Goal: Transaction & Acquisition: Purchase product/service

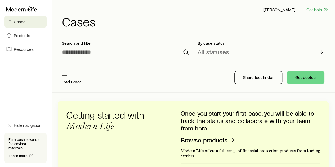
click at [16, 18] on link "Cases" at bounding box center [25, 22] width 42 height 12
click at [159, 41] on p "Search and filter" at bounding box center [125, 43] width 127 height 5
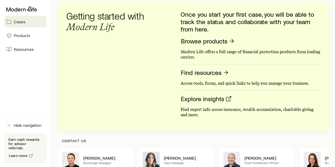
scroll to position [53, 0]
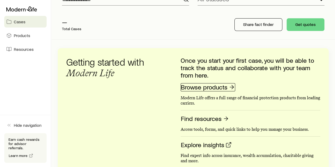
click at [193, 87] on link "Browse products" at bounding box center [208, 87] width 55 height 8
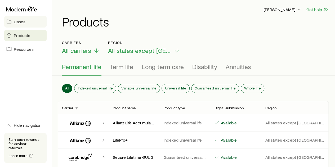
click at [20, 17] on link "Cases" at bounding box center [25, 22] width 42 height 12
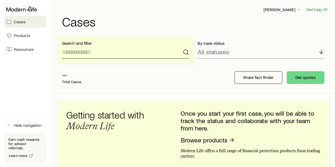
click at [77, 54] on input at bounding box center [125, 52] width 127 height 13
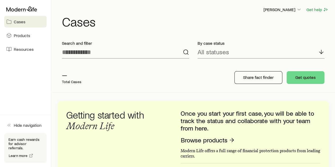
click at [69, 82] on p "Total Cases" at bounding box center [71, 82] width 19 height 4
click at [67, 76] on p "—" at bounding box center [71, 74] width 19 height 7
click at [300, 9] on icon "button" at bounding box center [298, 9] width 5 height 5
click at [184, 17] on h1 "Cases" at bounding box center [195, 21] width 267 height 13
click at [21, 35] on span "Products" at bounding box center [22, 35] width 16 height 5
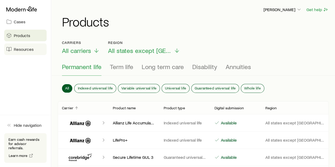
click at [16, 49] on span "Resources" at bounding box center [24, 49] width 20 height 5
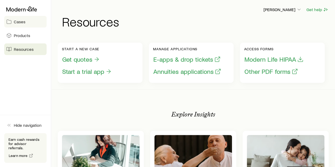
click at [17, 21] on span "Cases" at bounding box center [20, 21] width 12 height 5
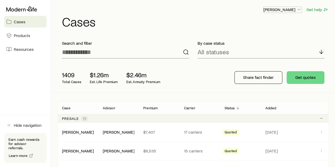
click at [299, 9] on icon "button" at bounding box center [298, 9] width 5 height 5
click at [197, 15] on h1 "Cases" at bounding box center [195, 21] width 267 height 13
click at [23, 37] on span "Products" at bounding box center [22, 35] width 16 height 5
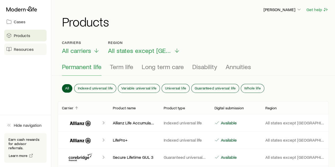
click at [18, 50] on span "Resources" at bounding box center [24, 49] width 20 height 5
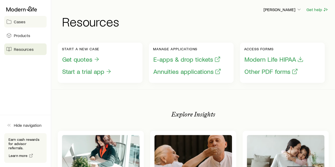
click at [22, 21] on span "Cases" at bounding box center [20, 21] width 12 height 5
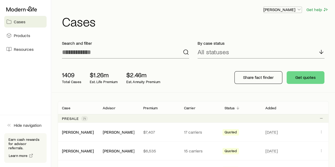
click at [299, 9] on icon "button" at bounding box center [298, 9] width 5 height 5
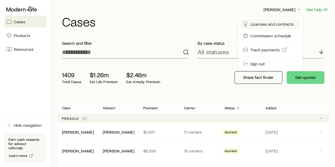
click at [263, 23] on span "Licenses and contracts" at bounding box center [271, 23] width 43 height 5
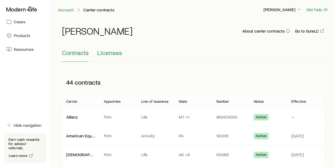
click at [113, 49] on span "Licenses" at bounding box center [109, 52] width 25 height 7
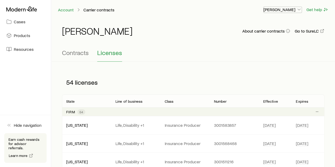
click at [300, 10] on polyline "button" at bounding box center [299, 9] width 3 height 1
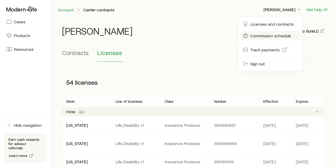
click at [266, 35] on span "Commission schedule" at bounding box center [270, 35] width 41 height 5
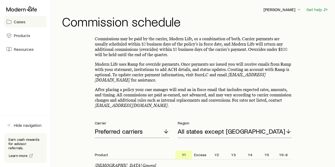
click at [20, 21] on span "Cases" at bounding box center [20, 21] width 12 height 5
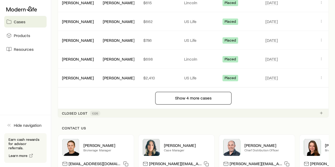
scroll to position [980, 0]
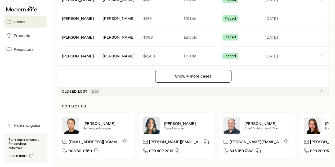
click at [76, 89] on p "Closed lost" at bounding box center [75, 91] width 26 height 4
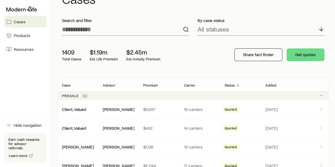
scroll to position [53, 0]
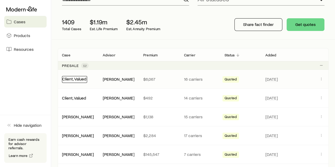
click at [74, 79] on link "Client, Valued" at bounding box center [74, 78] width 24 height 5
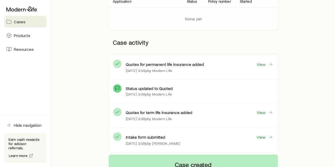
scroll to position [106, 0]
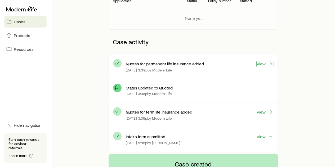
click at [262, 62] on link "View" at bounding box center [264, 64] width 17 height 6
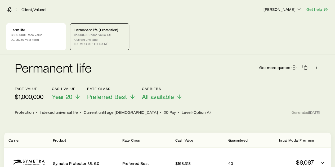
click at [92, 34] on p "$1,000,000 face value IUL" at bounding box center [99, 35] width 50 height 4
click at [32, 9] on link "Client, Valued" at bounding box center [33, 9] width 25 height 5
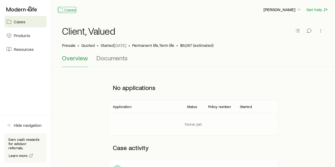
click at [67, 9] on link "Cases" at bounding box center [67, 10] width 19 height 6
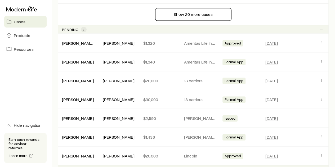
scroll to position [503, 0]
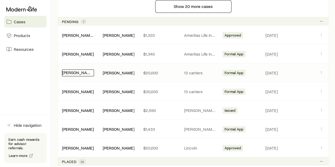
click at [73, 71] on link "Wagner, Dan" at bounding box center [78, 72] width 32 height 5
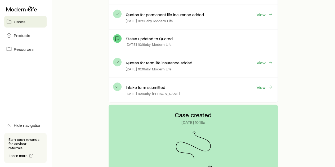
scroll to position [499, 0]
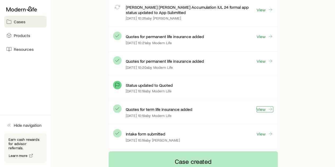
click at [260, 106] on link "View" at bounding box center [264, 109] width 17 height 6
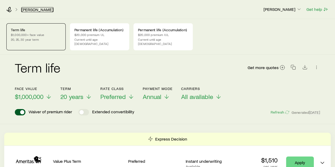
click at [30, 9] on link "Wagner, Dan" at bounding box center [37, 9] width 32 height 5
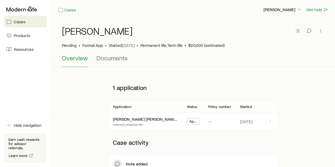
click at [19, 23] on span "Cases" at bounding box center [20, 21] width 12 height 5
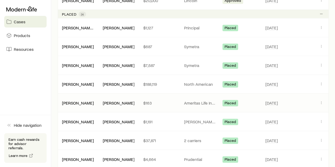
scroll to position [662, 0]
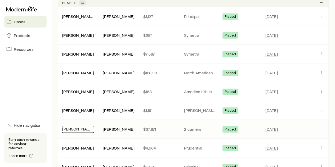
click at [76, 127] on link "Pierson, Jason" at bounding box center [78, 128] width 32 height 5
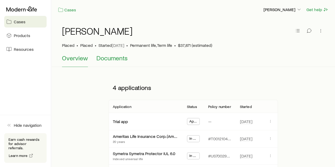
click at [119, 59] on span "Documents" at bounding box center [111, 57] width 31 height 7
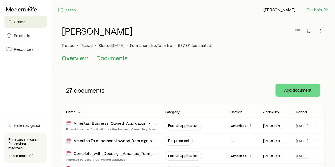
click at [79, 59] on span "Overview" at bounding box center [75, 57] width 26 height 7
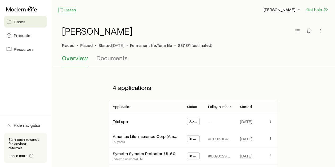
click at [71, 10] on link "Cases" at bounding box center [67, 10] width 19 height 6
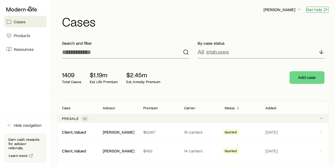
click at [316, 9] on button "Get help" at bounding box center [317, 10] width 23 height 6
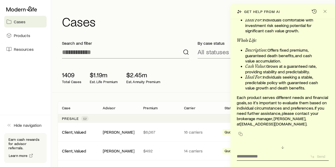
scroll to position [70702, 0]
click at [325, 10] on icon "Close" at bounding box center [324, 11] width 5 height 5
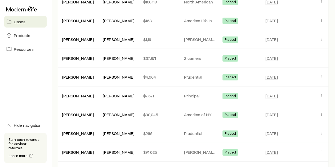
scroll to position [702, 0]
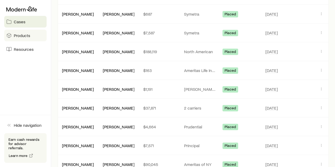
click at [20, 36] on span "Products" at bounding box center [22, 35] width 16 height 5
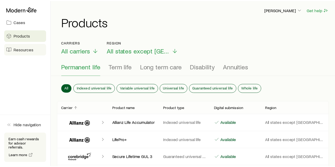
scroll to position [24592, 0]
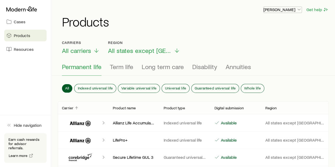
click at [300, 10] on icon "button" at bounding box center [298, 9] width 5 height 5
click at [323, 41] on div "Carriers All carriers Region All states except NY" at bounding box center [193, 48] width 262 height 14
click at [21, 49] on span "Resources" at bounding box center [24, 49] width 20 height 5
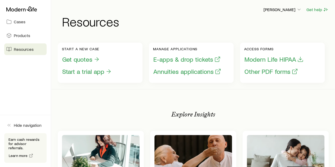
scroll to position [24592, 0]
click at [21, 34] on span "Products" at bounding box center [22, 35] width 16 height 5
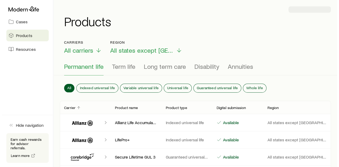
scroll to position [24592, 0]
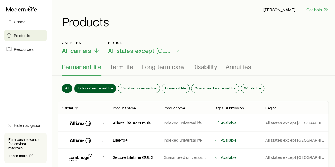
click at [96, 87] on span "Indexed universal life" at bounding box center [95, 88] width 35 height 4
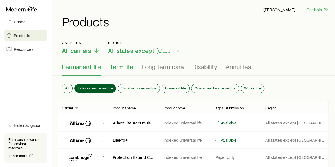
click at [118, 66] on span "Term life" at bounding box center [121, 66] width 23 height 7
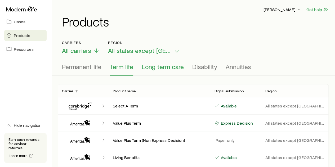
click at [154, 66] on span "Long term care" at bounding box center [163, 66] width 42 height 7
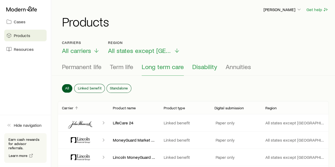
click at [198, 67] on span "Disability" at bounding box center [204, 66] width 25 height 7
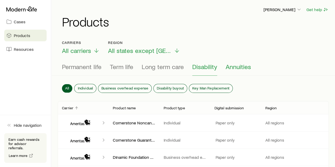
click at [232, 66] on span "Annuities" at bounding box center [238, 66] width 25 height 7
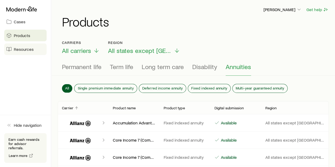
click at [22, 48] on span "Resources" at bounding box center [24, 49] width 20 height 5
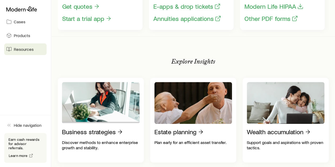
scroll to position [79, 0]
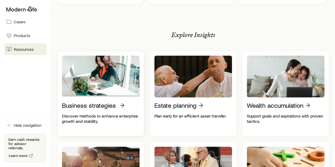
click at [83, 108] on p "Business strategies" at bounding box center [89, 105] width 54 height 7
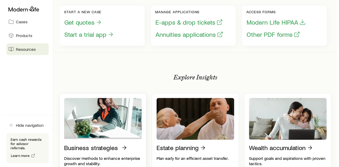
scroll to position [0, 0]
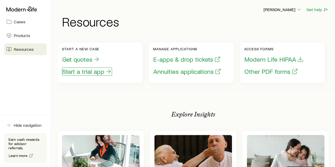
click at [79, 72] on button "Start a trial app" at bounding box center [87, 72] width 50 height 8
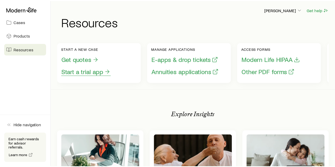
scroll to position [24327, 0]
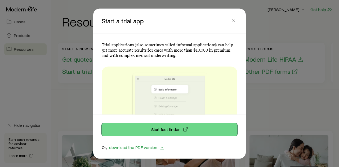
click at [161, 129] on link "Start fact finder" at bounding box center [170, 129] width 136 height 13
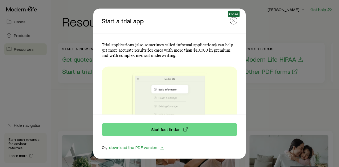
click at [232, 19] on icon "button" at bounding box center [233, 20] width 5 height 5
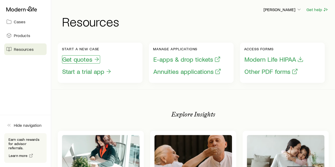
click at [84, 59] on button "Get quotes" at bounding box center [81, 59] width 38 height 8
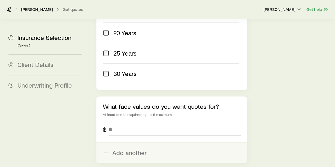
scroll to position [318, 0]
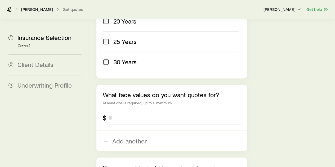
click at [116, 112] on input "tel" at bounding box center [175, 118] width 132 height 13
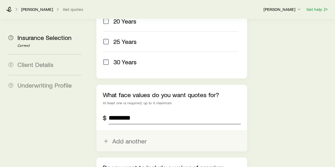
type input "*********"
click at [125, 131] on button "Add another" at bounding box center [171, 141] width 150 height 20
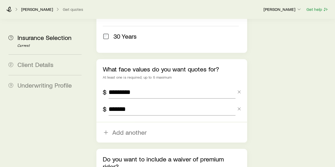
scroll to position [397, 0]
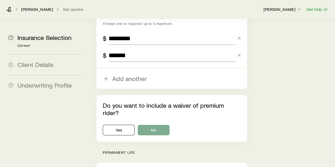
type input "*******"
click at [161, 125] on button "No" at bounding box center [154, 130] width 32 height 11
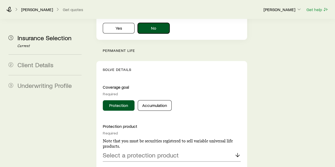
scroll to position [503, 0]
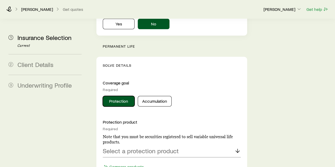
click at [120, 96] on button "Protection" at bounding box center [119, 101] width 32 height 11
click at [153, 147] on p "Select a protection product" at bounding box center [141, 150] width 76 height 7
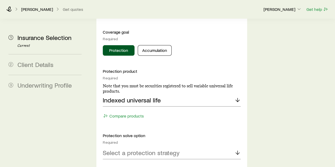
scroll to position [556, 0]
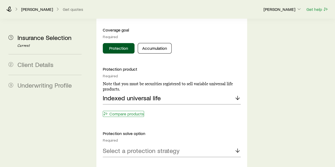
click at [131, 111] on button "Compare products" at bounding box center [123, 114] width 41 height 6
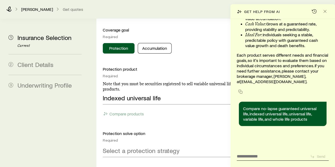
scroll to position [70903, 0]
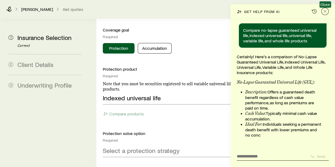
click at [326, 11] on icon "Close" at bounding box center [324, 11] width 5 height 5
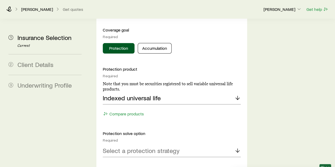
scroll to position [71054, 0]
click at [144, 147] on p "Select a protection strategy" at bounding box center [141, 150] width 77 height 7
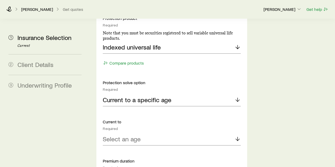
scroll to position [609, 0]
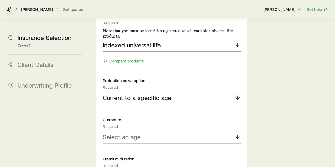
click at [136, 133] on p "Select an age" at bounding box center [122, 136] width 38 height 7
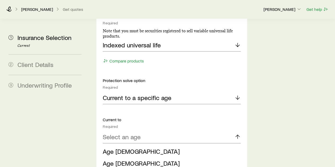
drag, startPoint x: 117, startPoint y: 113, endPoint x: 119, endPoint y: 109, distance: 4.1
click at [118, 148] on span "Age 85" at bounding box center [141, 152] width 77 height 8
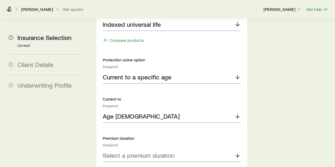
scroll to position [662, 0]
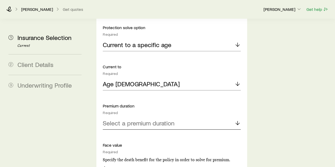
click at [164, 119] on p "Select a premium duration" at bounding box center [139, 122] width 72 height 7
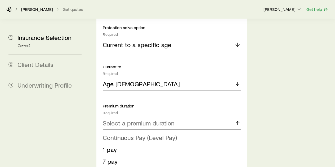
click at [123, 134] on span "Continuous Pay (Level Pay)" at bounding box center [140, 138] width 74 height 8
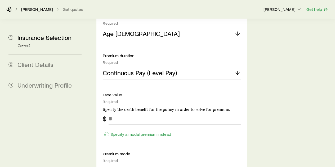
scroll to position [715, 0]
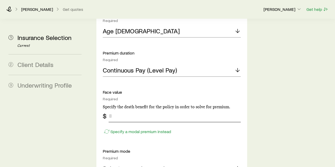
click at [121, 110] on input "tel" at bounding box center [175, 116] width 132 height 13
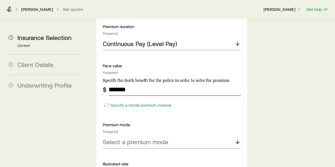
type input "*******"
click at [172, 136] on div "Select a premium mode" at bounding box center [172, 142] width 138 height 13
click at [122, 151] on li "Annual" at bounding box center [170, 157] width 135 height 12
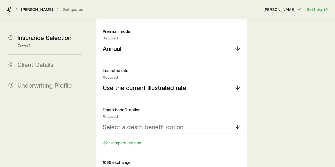
scroll to position [848, 0]
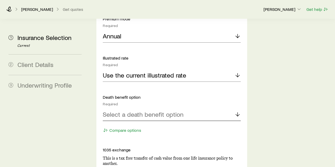
click at [177, 111] on p "Select a death benefit option" at bounding box center [143, 114] width 81 height 7
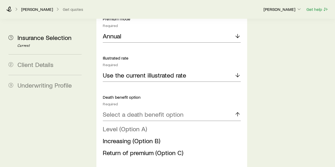
click at [135, 125] on span "Level (Option A)" at bounding box center [125, 129] width 44 height 8
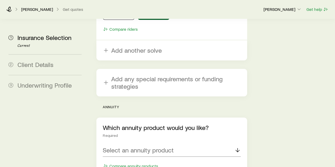
scroll to position [1112, 0]
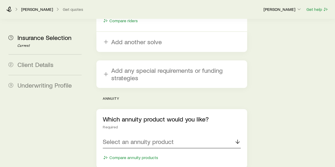
click at [171, 138] on p "Select an annuity product" at bounding box center [138, 141] width 71 height 7
click at [157, 152] on span "Multi-year guaranteed annuity" at bounding box center [143, 156] width 81 height 8
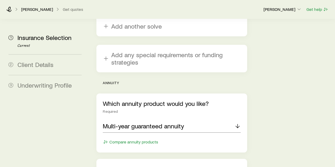
scroll to position [1165, 0]
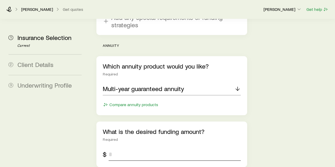
click at [124, 148] on input "tel" at bounding box center [175, 154] width 132 height 13
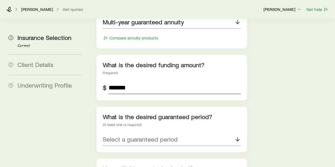
scroll to position [1245, 0]
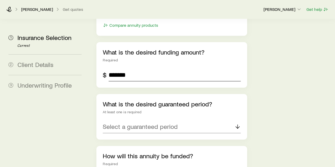
type input "*******"
click at [238, 123] on icon at bounding box center [237, 126] width 6 height 6
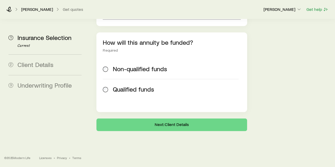
scroll to position [1320, 0]
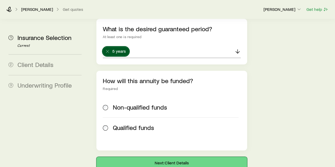
click at [171, 157] on button "Next: Client Details" at bounding box center [171, 163] width 150 height 13
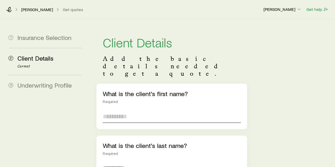
click at [125, 110] on input "text" at bounding box center [172, 116] width 138 height 13
type input "***"
click at [129, 162] on input "text" at bounding box center [172, 168] width 138 height 13
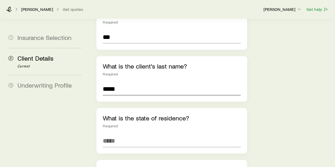
scroll to position [106, 0]
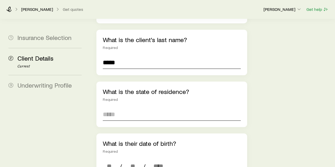
type input "*****"
click at [119, 108] on input at bounding box center [172, 114] width 138 height 13
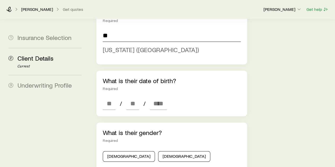
scroll to position [185, 0]
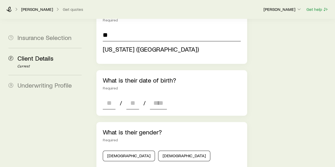
type input "**********"
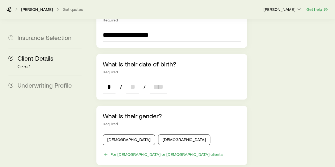
type input "*"
click at [135, 81] on input at bounding box center [132, 87] width 13 height 13
type input "*"
click at [158, 81] on input at bounding box center [158, 87] width 17 height 13
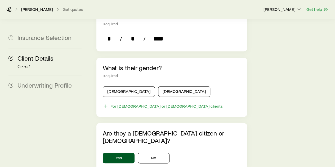
scroll to position [238, 0]
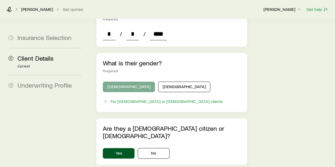
type input "****"
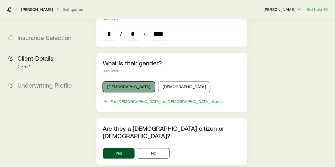
click at [124, 82] on button "Male" at bounding box center [129, 87] width 52 height 11
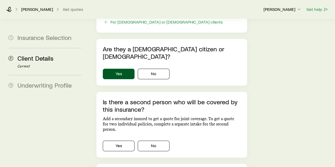
scroll to position [344, 0]
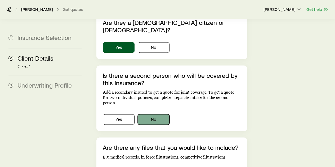
click at [156, 114] on button "No" at bounding box center [154, 119] width 32 height 11
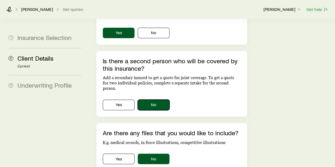
scroll to position [390, 0]
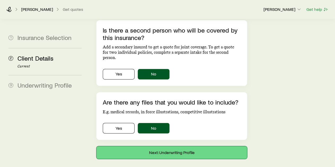
click at [176, 146] on button "Next: Underwriting Profile" at bounding box center [171, 152] width 150 height 13
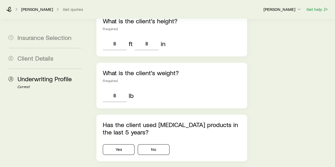
scroll to position [212, 0]
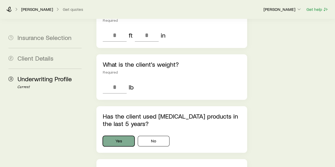
click at [117, 136] on button "Yes" at bounding box center [119, 141] width 32 height 11
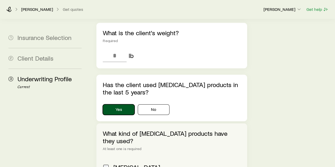
scroll to position [238, 0]
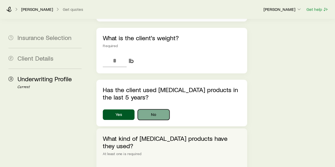
click at [156, 109] on button "No" at bounding box center [154, 114] width 32 height 11
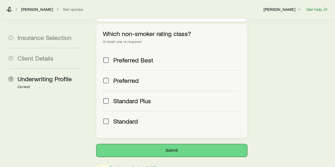
click at [172, 144] on button "Submit" at bounding box center [171, 150] width 150 height 13
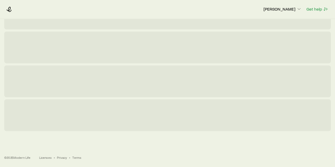
scroll to position [0, 0]
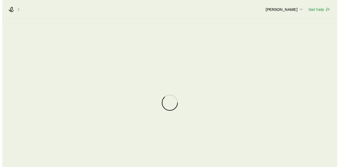
scroll to position [71054, 0]
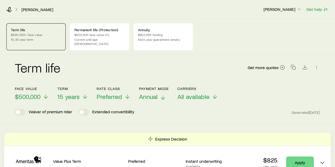
click at [162, 95] on icon at bounding box center [163, 98] width 6 height 6
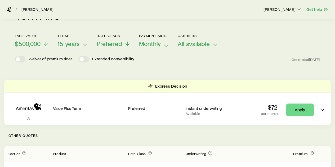
scroll to position [79, 0]
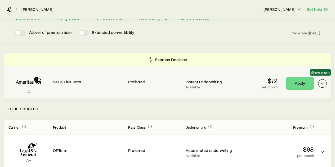
click at [322, 80] on icon "Term quotes" at bounding box center [322, 83] width 6 height 6
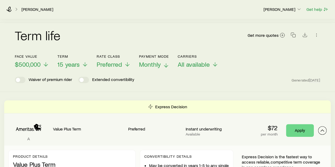
scroll to position [0, 0]
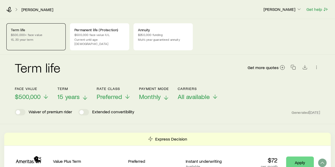
click at [69, 93] on span "15 years" at bounding box center [68, 96] width 22 height 7
click at [91, 32] on p "Permanent life (Protection)" at bounding box center [99, 30] width 50 height 4
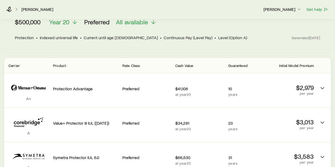
scroll to position [79, 0]
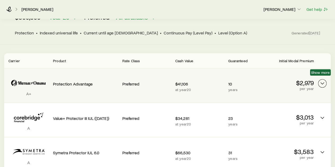
click at [323, 83] on polyline "Permanent quotes" at bounding box center [322, 84] width 3 height 2
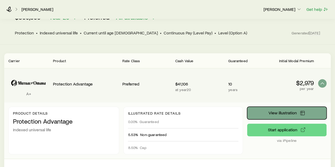
click at [277, 111] on span "View illustration" at bounding box center [282, 113] width 28 height 4
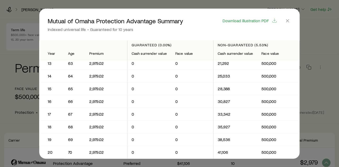
scroll to position [159, 0]
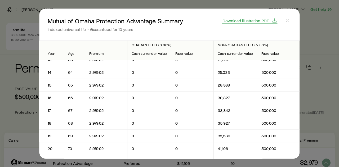
click at [252, 21] on span "Download illustration PDF" at bounding box center [245, 20] width 46 height 4
click at [288, 19] on icon "button" at bounding box center [287, 20] width 5 height 5
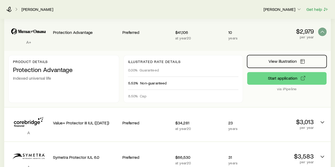
scroll to position [132, 0]
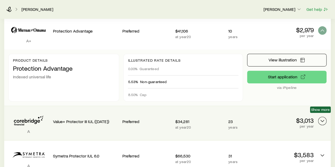
click at [324, 118] on icon "Permanent quotes" at bounding box center [322, 121] width 6 height 6
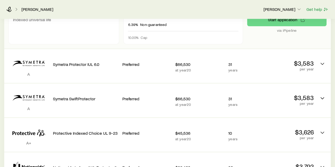
scroll to position [291, 0]
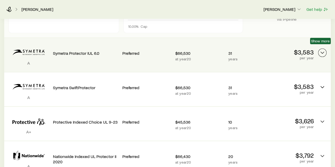
click at [324, 50] on icon "Permanent quotes" at bounding box center [322, 53] width 6 height 6
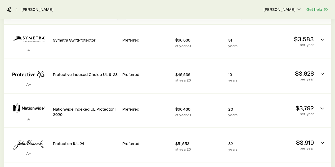
scroll to position [397, 0]
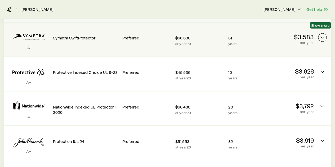
click at [324, 34] on icon "Permanent quotes" at bounding box center [322, 37] width 6 height 6
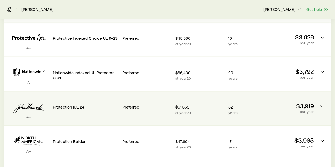
scroll to position [477, 0]
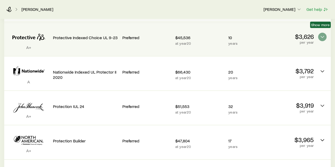
click at [325, 26] on span "Show more" at bounding box center [320, 25] width 19 height 4
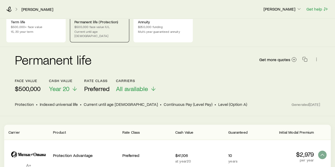
scroll to position [0, 0]
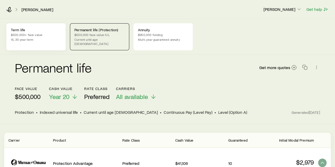
click at [29, 39] on p "15, 20 year term" at bounding box center [36, 39] width 50 height 4
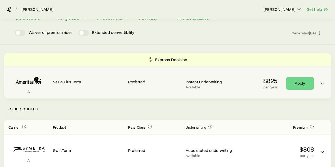
scroll to position [106, 0]
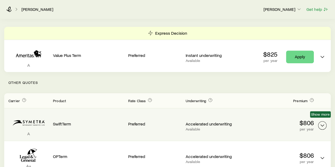
click at [321, 122] on icon "Term quotes" at bounding box center [322, 125] width 6 height 6
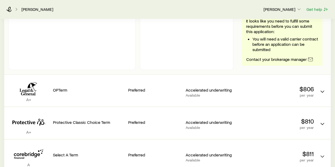
scroll to position [265, 0]
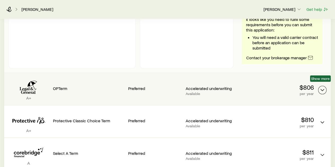
click at [323, 89] on polyline "Term quotes" at bounding box center [322, 90] width 3 height 2
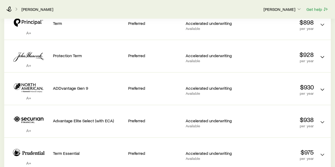
scroll to position [556, 0]
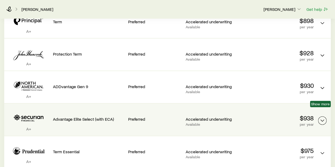
click at [323, 118] on icon "Term quotes" at bounding box center [322, 121] width 6 height 6
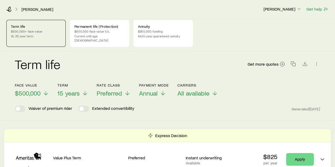
scroll to position [0, 0]
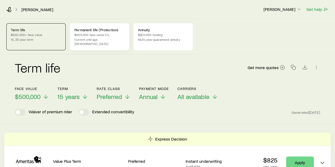
click at [93, 31] on p "Permanent life (Protection)" at bounding box center [99, 30] width 50 height 4
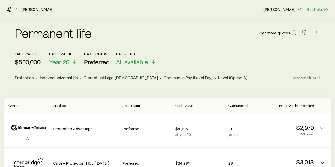
scroll to position [26, 0]
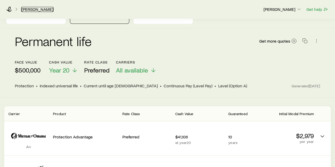
click at [31, 8] on link "Smith, Joe" at bounding box center [37, 9] width 32 height 5
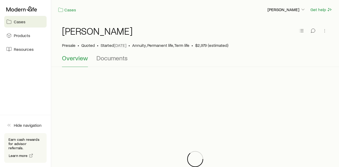
scroll to position [71054, 0]
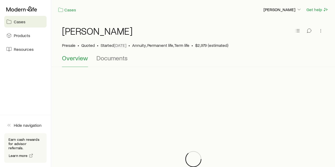
click at [19, 22] on span "Cases" at bounding box center [20, 21] width 12 height 5
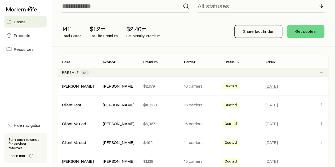
scroll to position [53, 0]
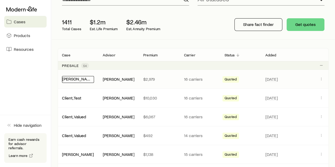
click at [73, 79] on link "Smith, Joe" at bounding box center [78, 78] width 32 height 5
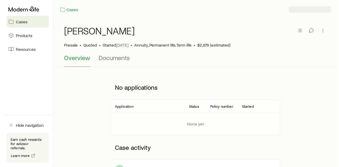
scroll to position [71054, 0]
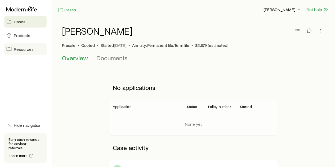
click at [23, 49] on span "Resources" at bounding box center [24, 49] width 20 height 5
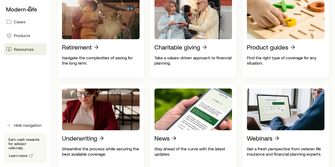
scroll to position [238, 0]
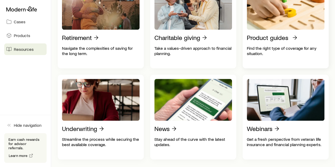
click at [280, 41] on p "Product guides" at bounding box center [268, 37] width 42 height 7
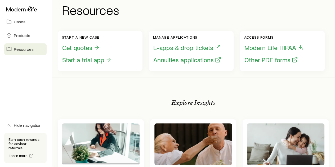
scroll to position [0, 0]
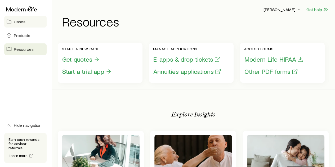
click at [20, 21] on span "Cases" at bounding box center [20, 21] width 12 height 5
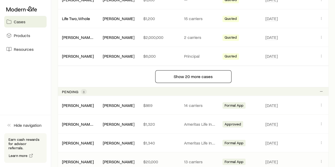
scroll to position [424, 0]
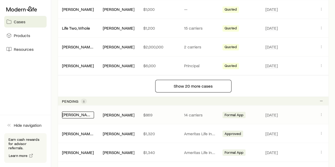
click at [84, 114] on link "Johnson, Tucker" at bounding box center [78, 114] width 32 height 5
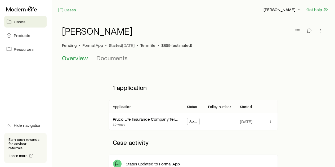
click at [19, 21] on span "Cases" at bounding box center [20, 21] width 12 height 5
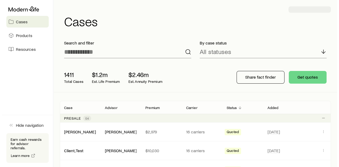
scroll to position [71054, 0]
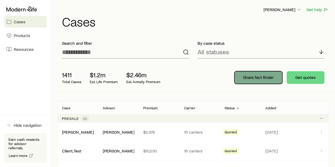
click at [256, 75] on p "Share fact finder" at bounding box center [258, 77] width 30 height 5
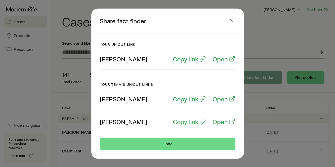
scroll to position [70450, 0]
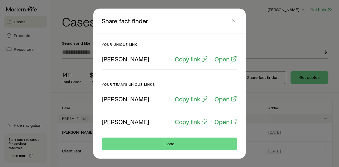
click at [119, 59] on p "[PERSON_NAME]" at bounding box center [125, 58] width 47 height 7
click at [187, 59] on p "Copy link" at bounding box center [187, 58] width 25 height 7
click at [218, 59] on p "Open" at bounding box center [222, 58] width 15 height 7
click at [233, 20] on icon "button" at bounding box center [233, 20] width 5 height 5
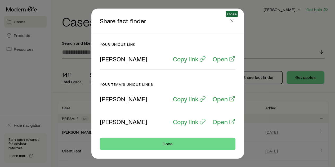
scroll to position [71054, 0]
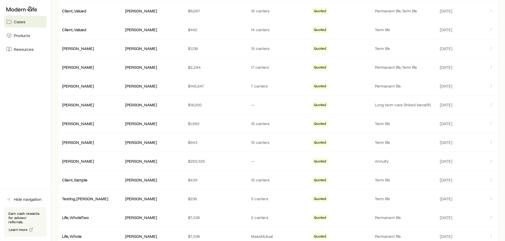
scroll to position [53, 0]
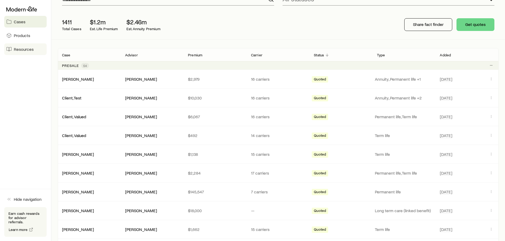
click at [26, 49] on span "Resources" at bounding box center [24, 49] width 20 height 5
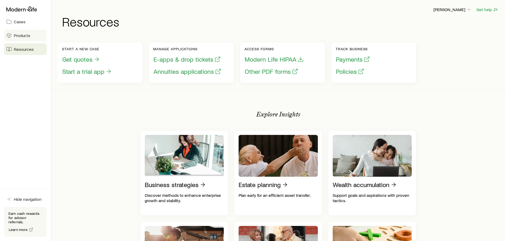
click at [25, 35] on span "Products" at bounding box center [22, 35] width 16 height 5
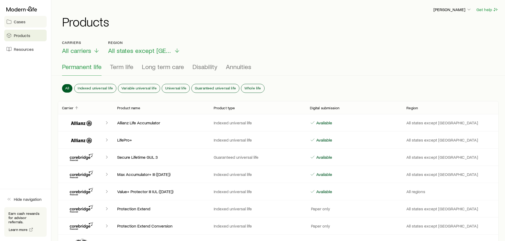
click at [21, 21] on span "Cases" at bounding box center [20, 21] width 12 height 5
